Goal: Task Accomplishment & Management: Manage account settings

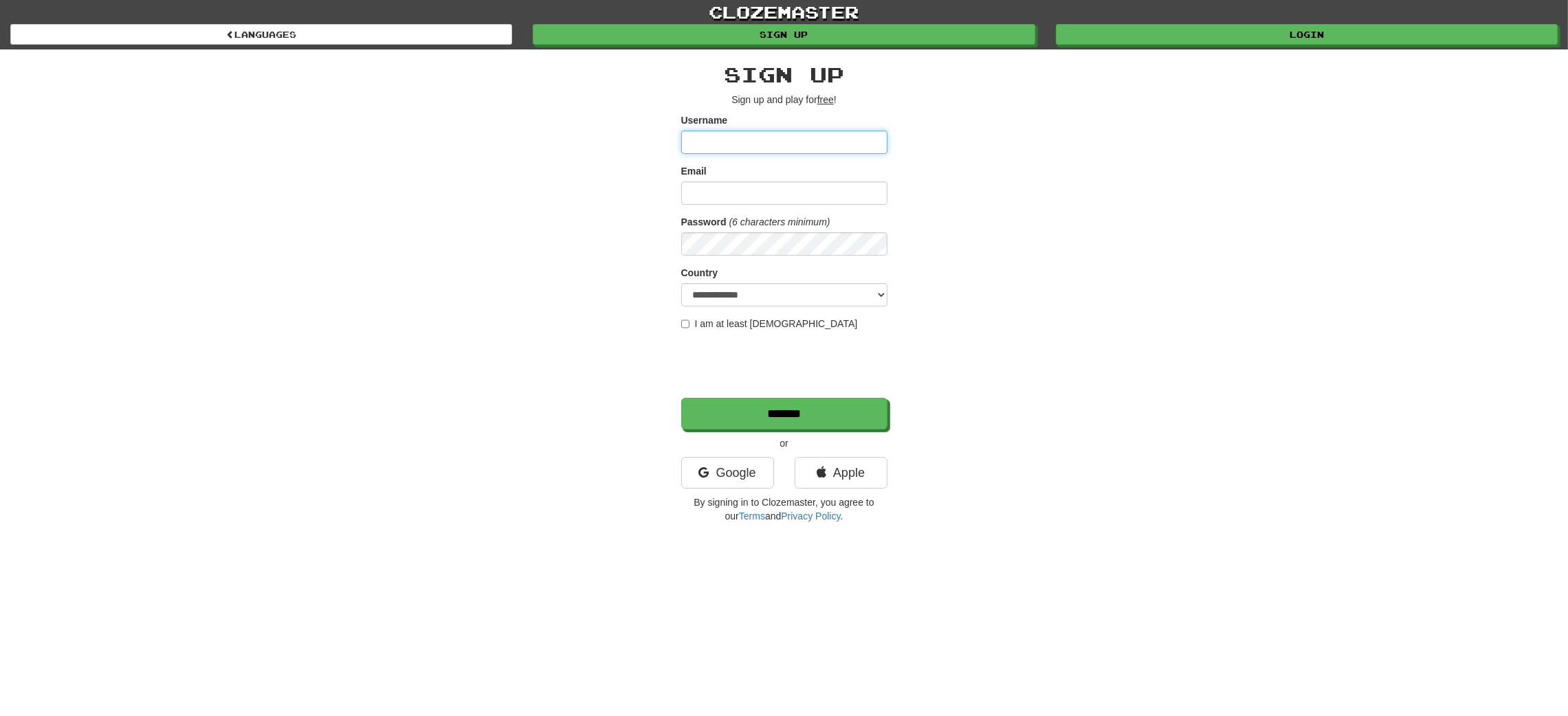
click at [730, 136] on input "Username" at bounding box center [784, 142] width 207 height 24
click at [744, 133] on input "Username" at bounding box center [784, 142] width 207 height 24
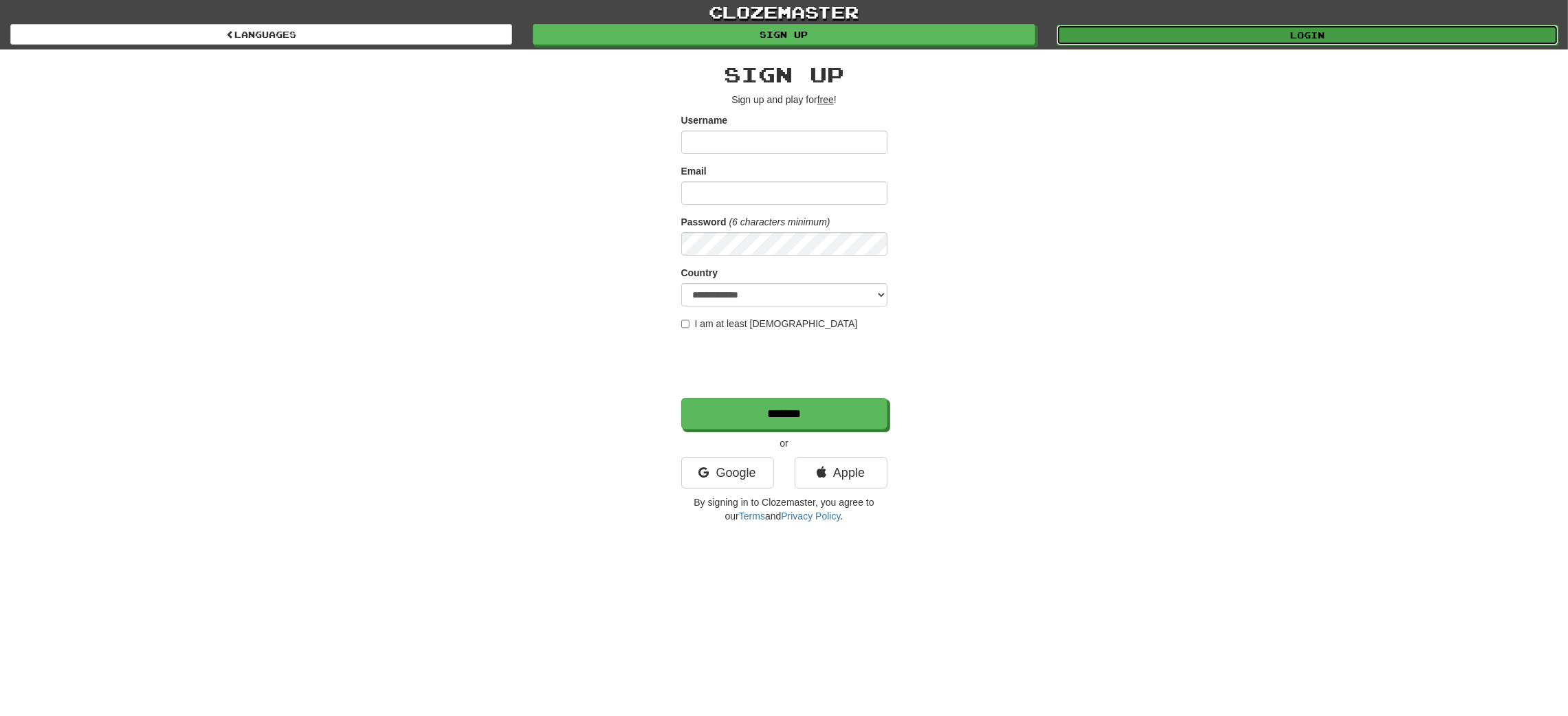
click at [1045, 36] on link "Login" at bounding box center [1307, 35] width 502 height 20
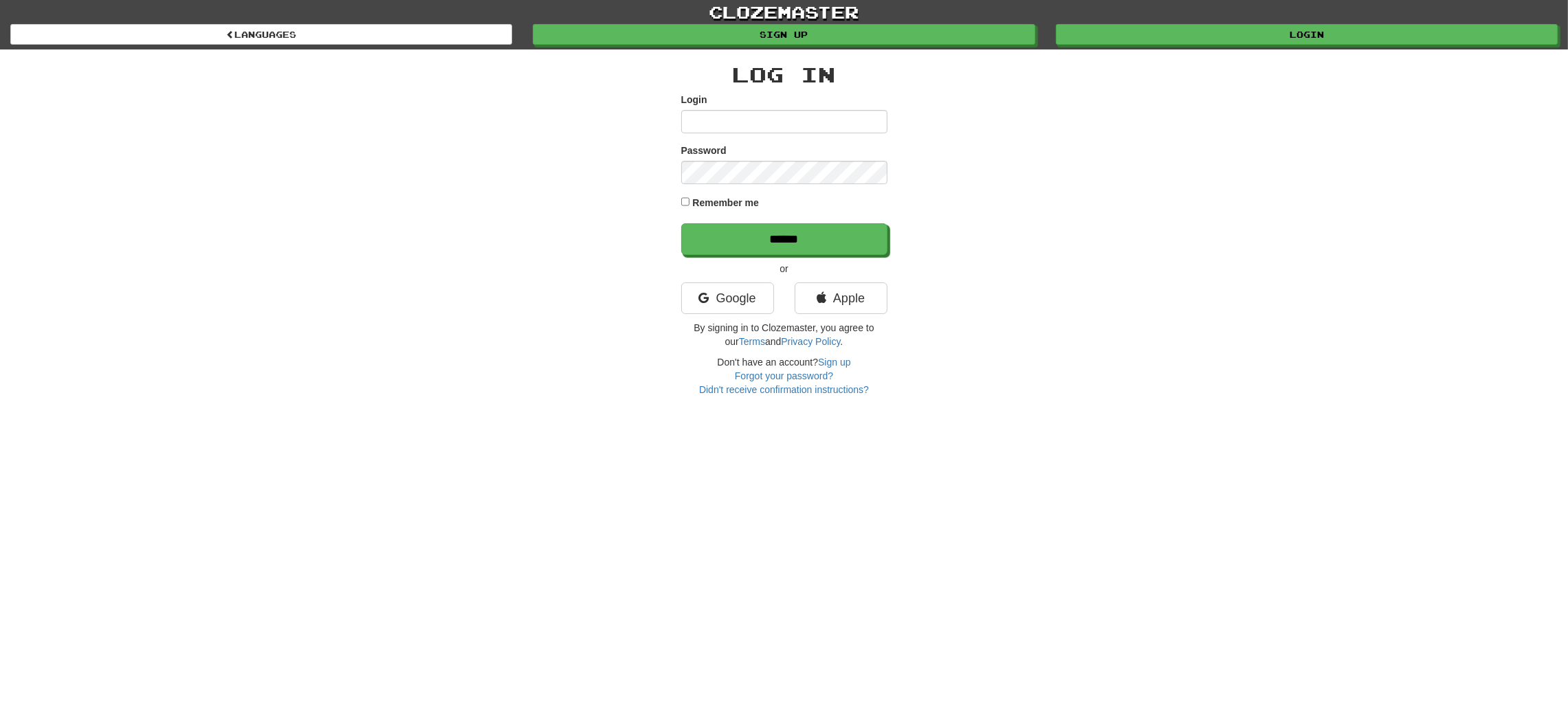
click at [759, 126] on input "Login" at bounding box center [784, 122] width 207 height 24
click at [733, 297] on link "Google" at bounding box center [727, 298] width 93 height 31
